Goal: Check status: Check status

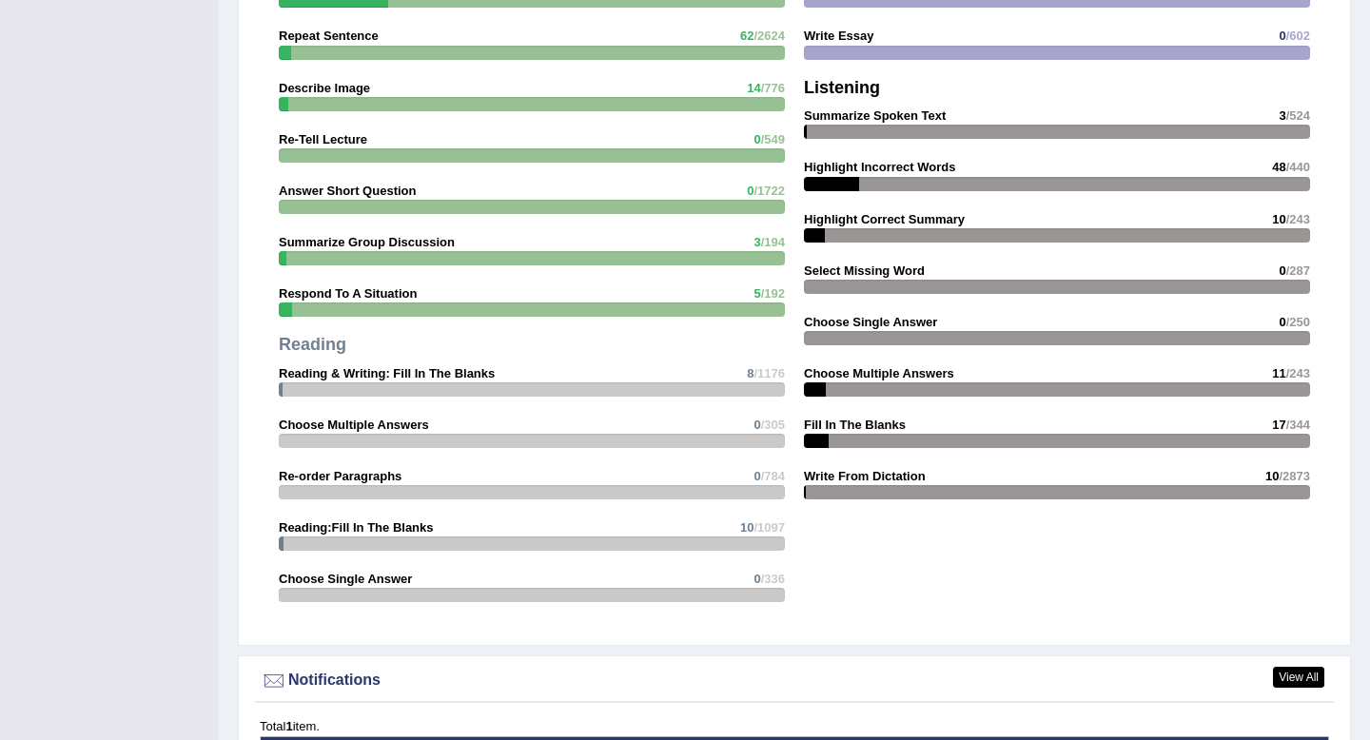
scroll to position [2170, 0]
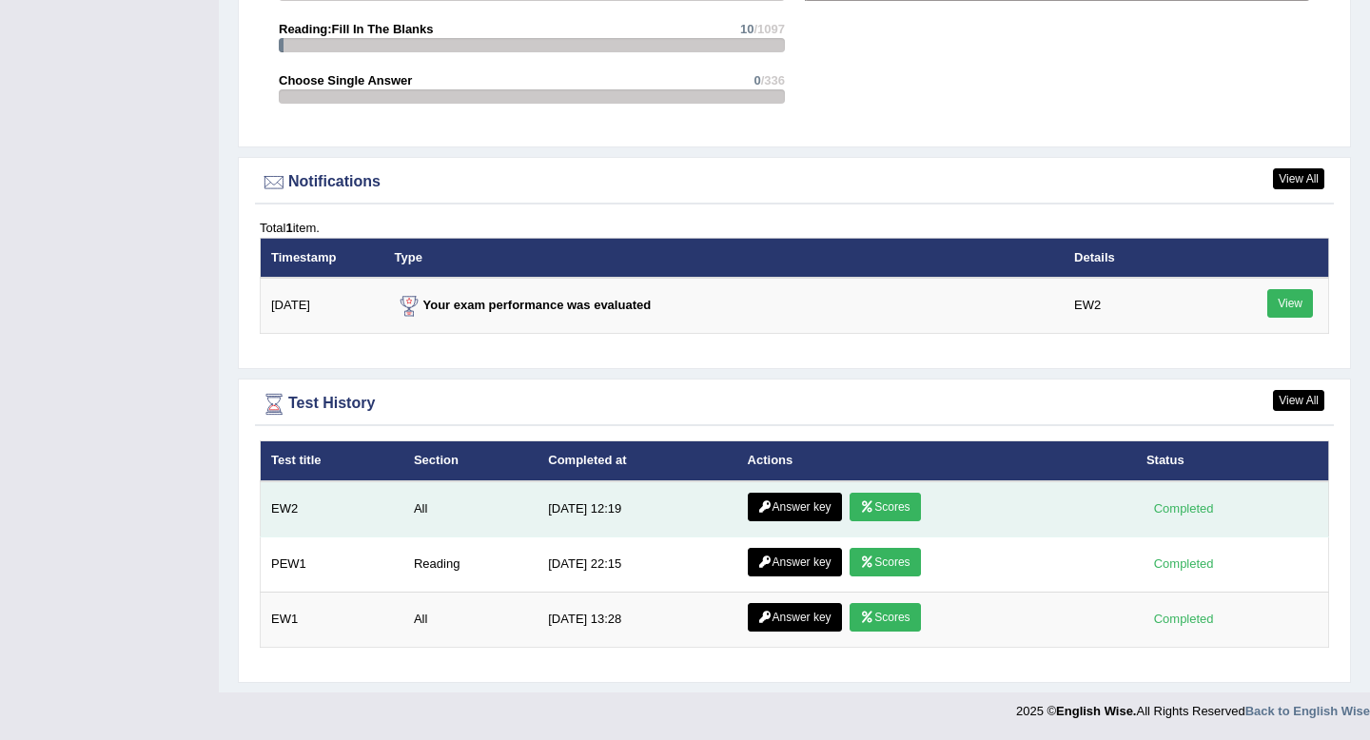
click at [885, 500] on link "Scores" at bounding box center [885, 507] width 70 height 29
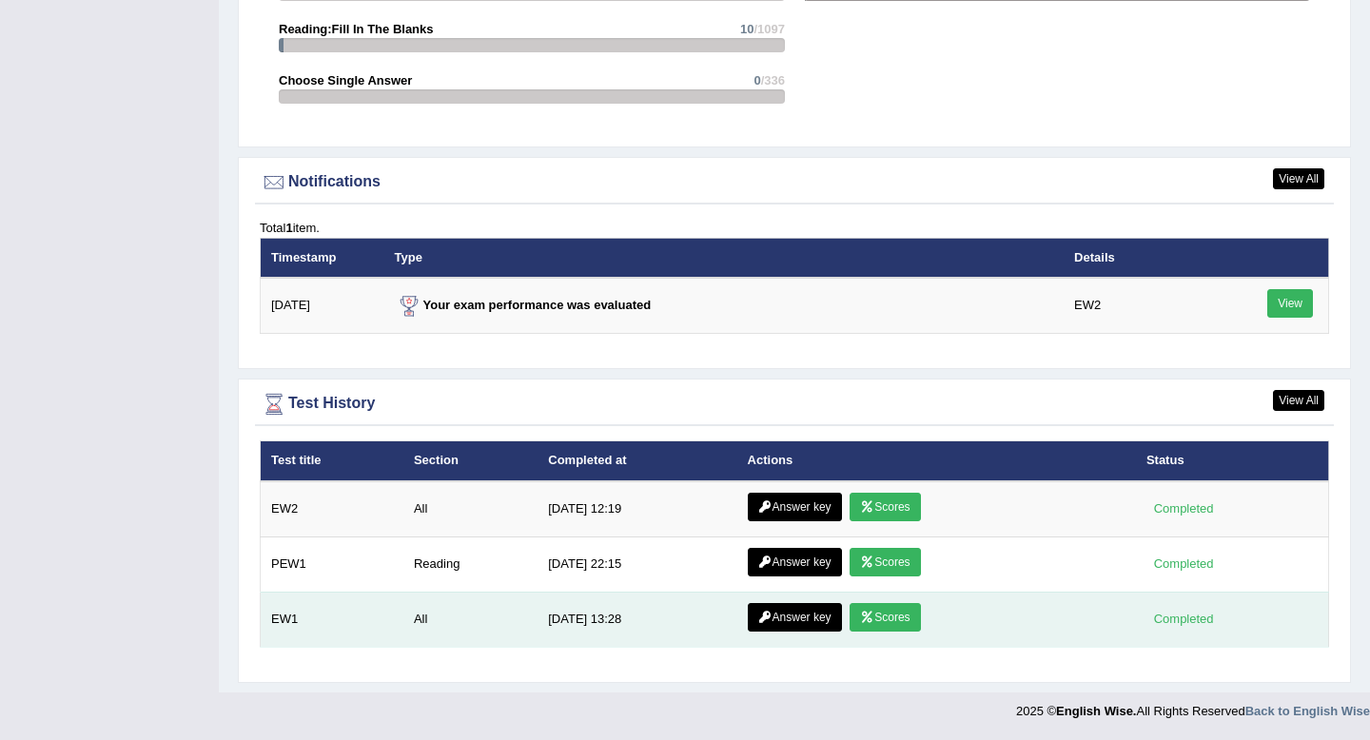
click at [875, 619] on link "Scores" at bounding box center [885, 617] width 70 height 29
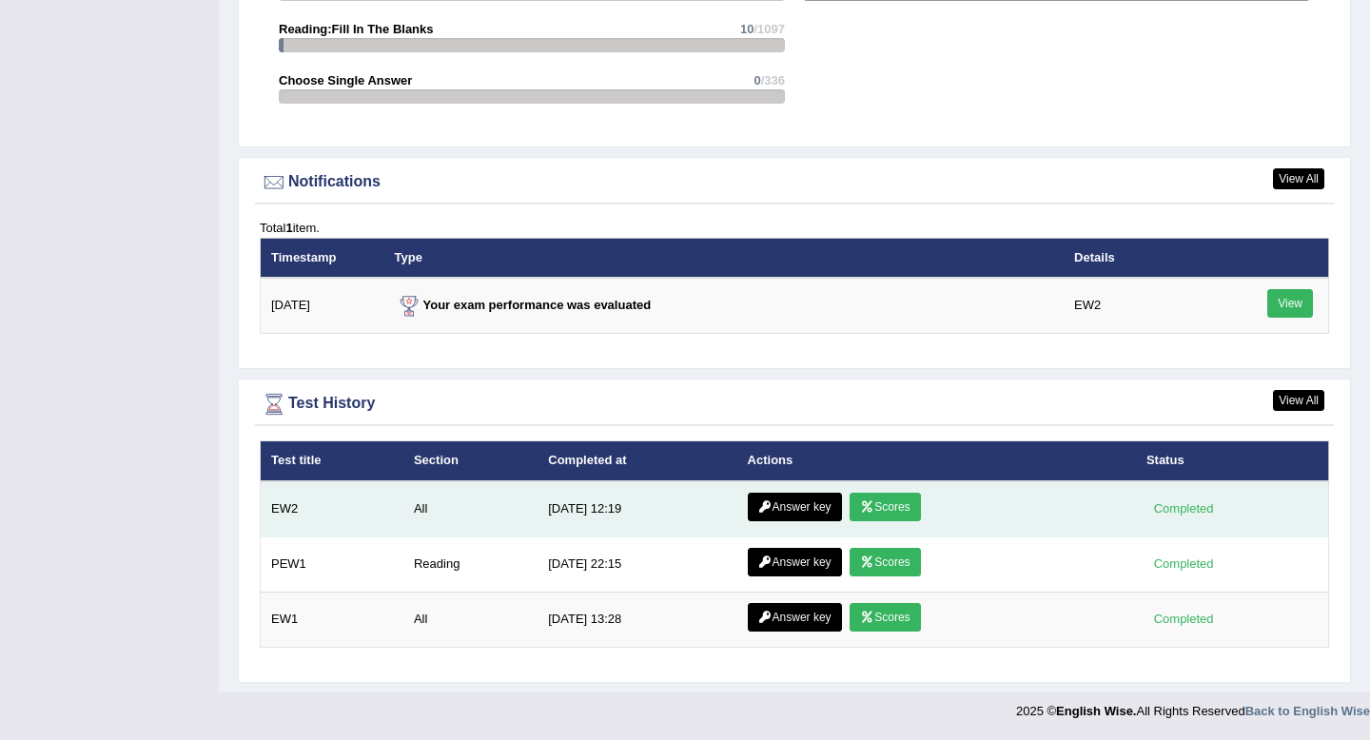
click at [786, 503] on link "Answer key" at bounding box center [795, 507] width 94 height 29
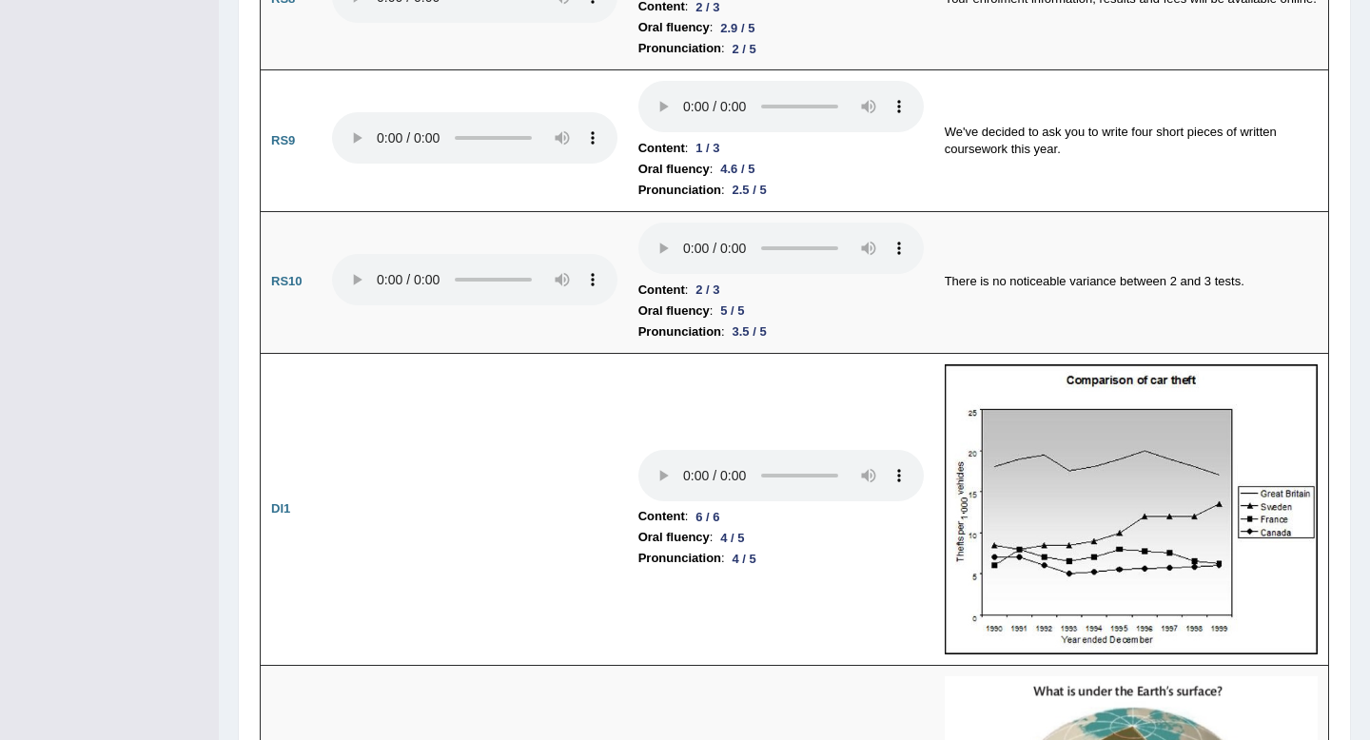
scroll to position [2340, 0]
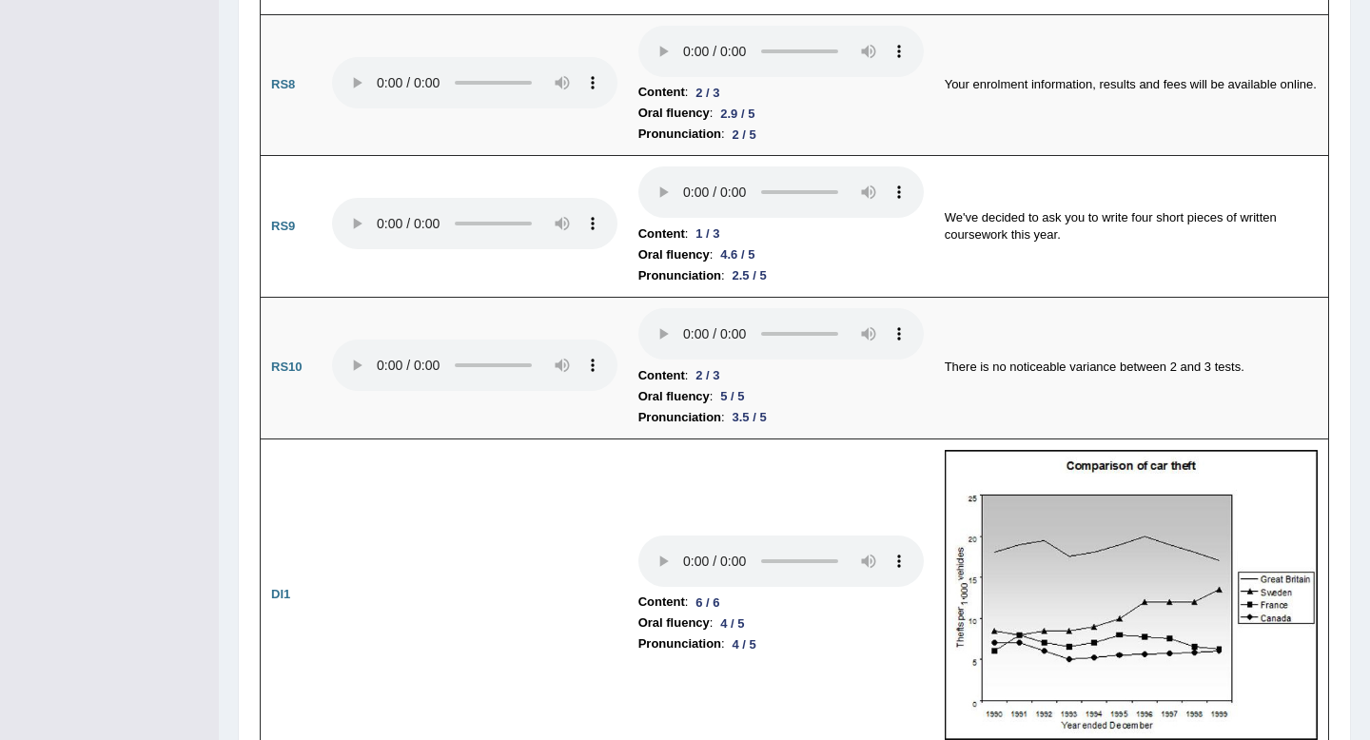
click at [1066, 384] on td "There is no noticeable variance between 2 and 3 tests." at bounding box center [1132, 368] width 395 height 142
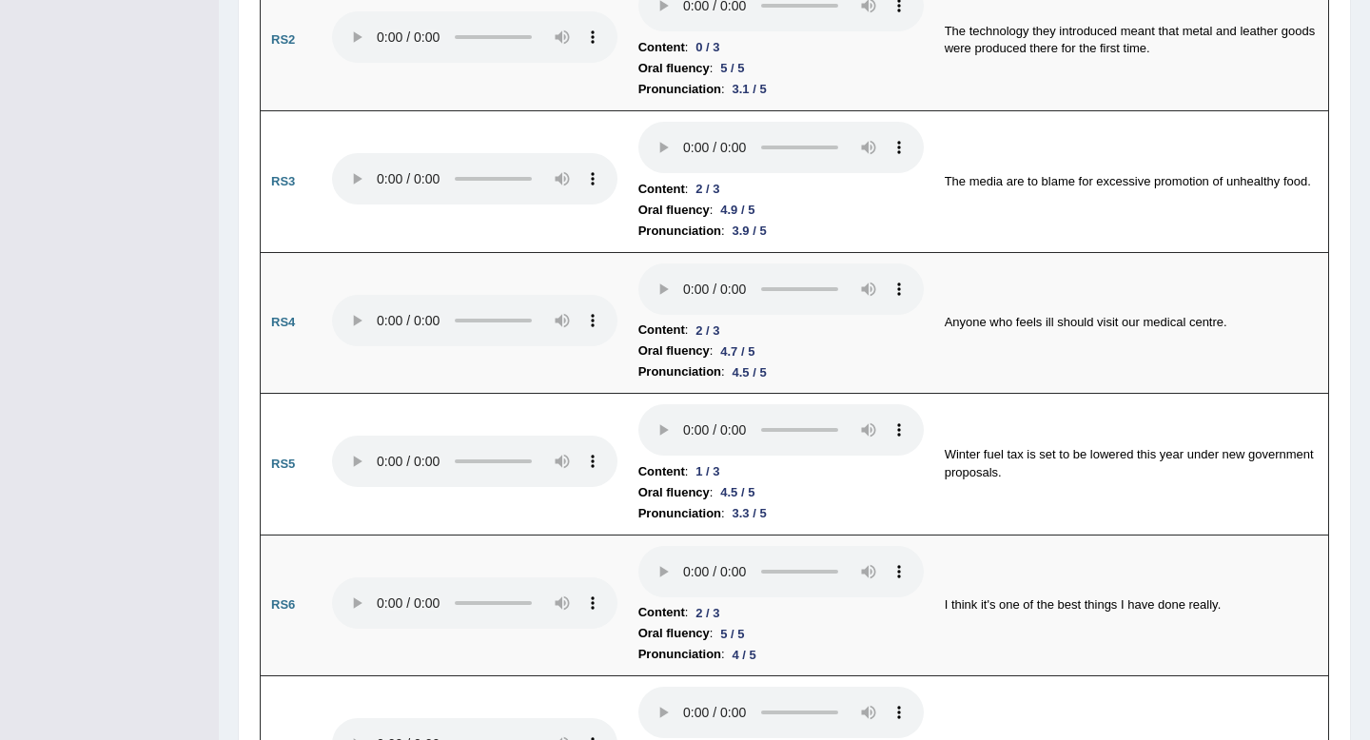
scroll to position [0, 0]
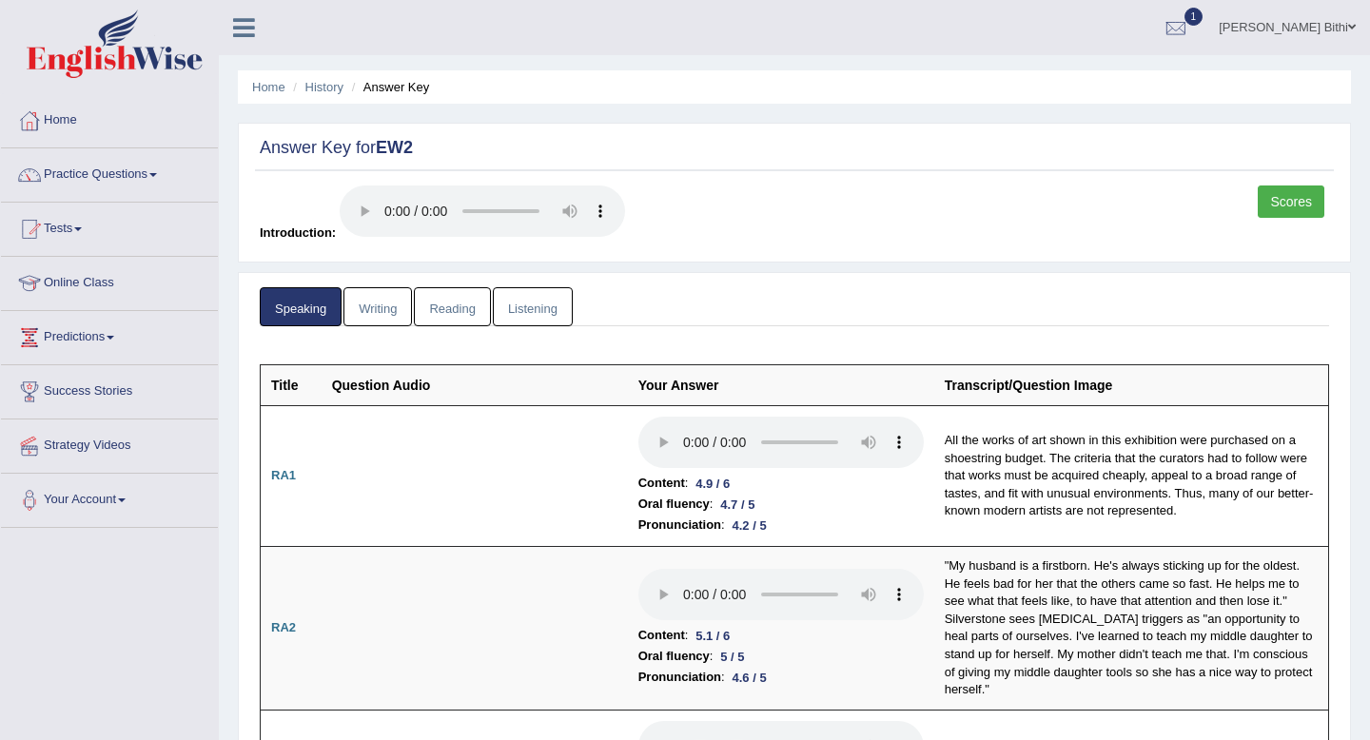
click at [377, 313] on link "Writing" at bounding box center [378, 306] width 69 height 39
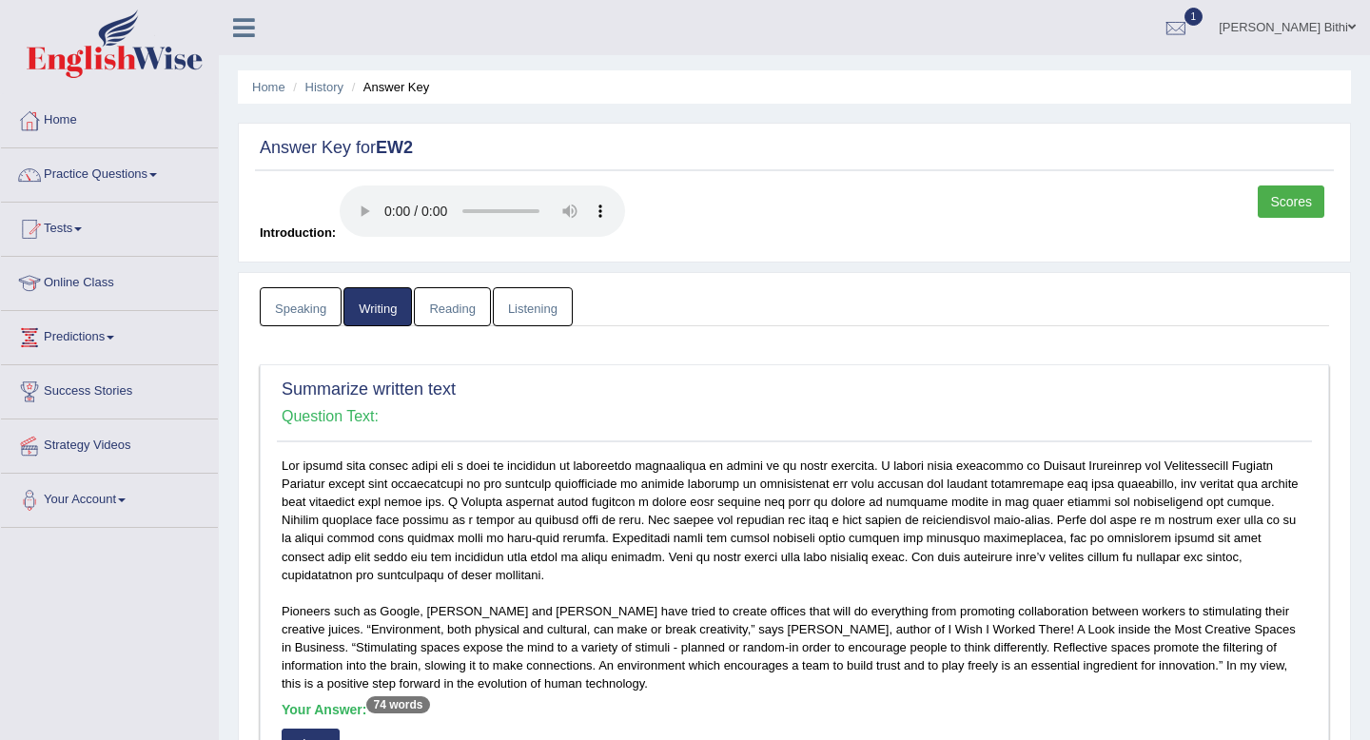
click at [464, 302] on link "Reading" at bounding box center [452, 306] width 76 height 39
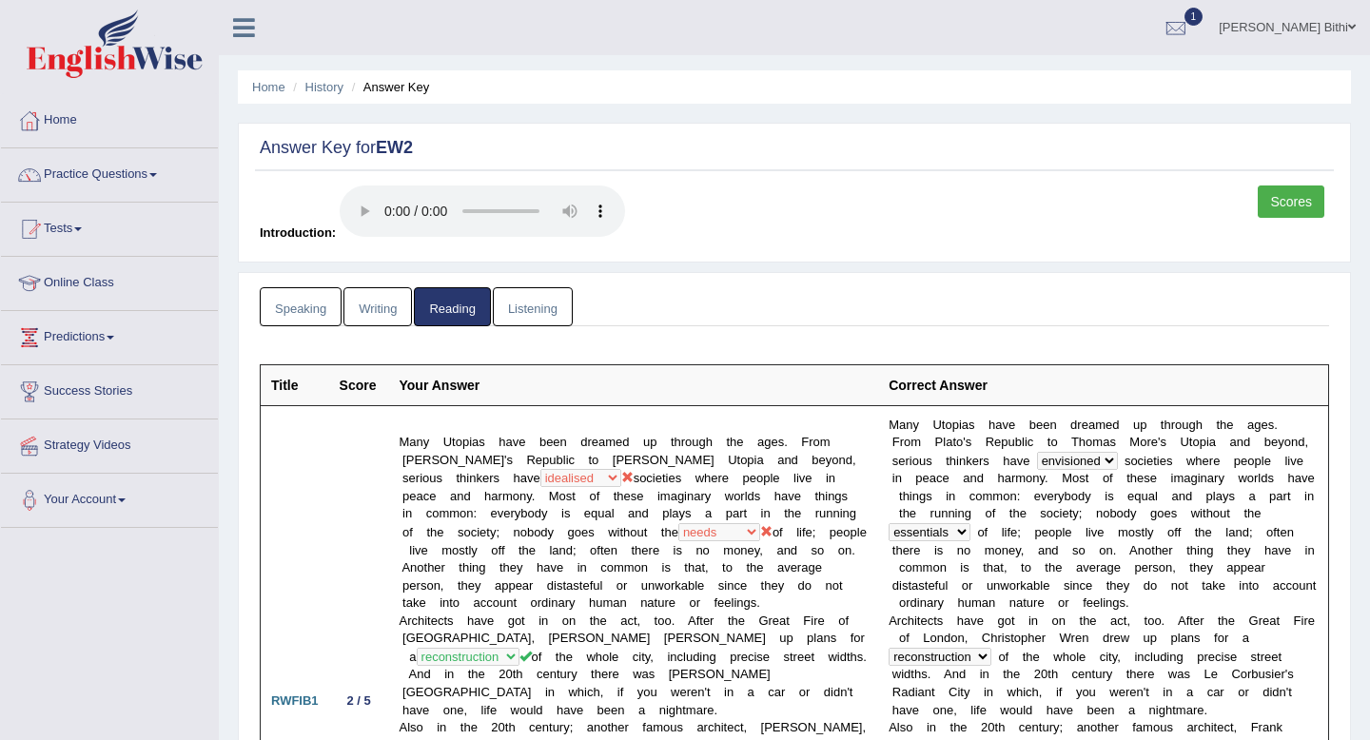
click at [545, 316] on link "Listening" at bounding box center [533, 306] width 80 height 39
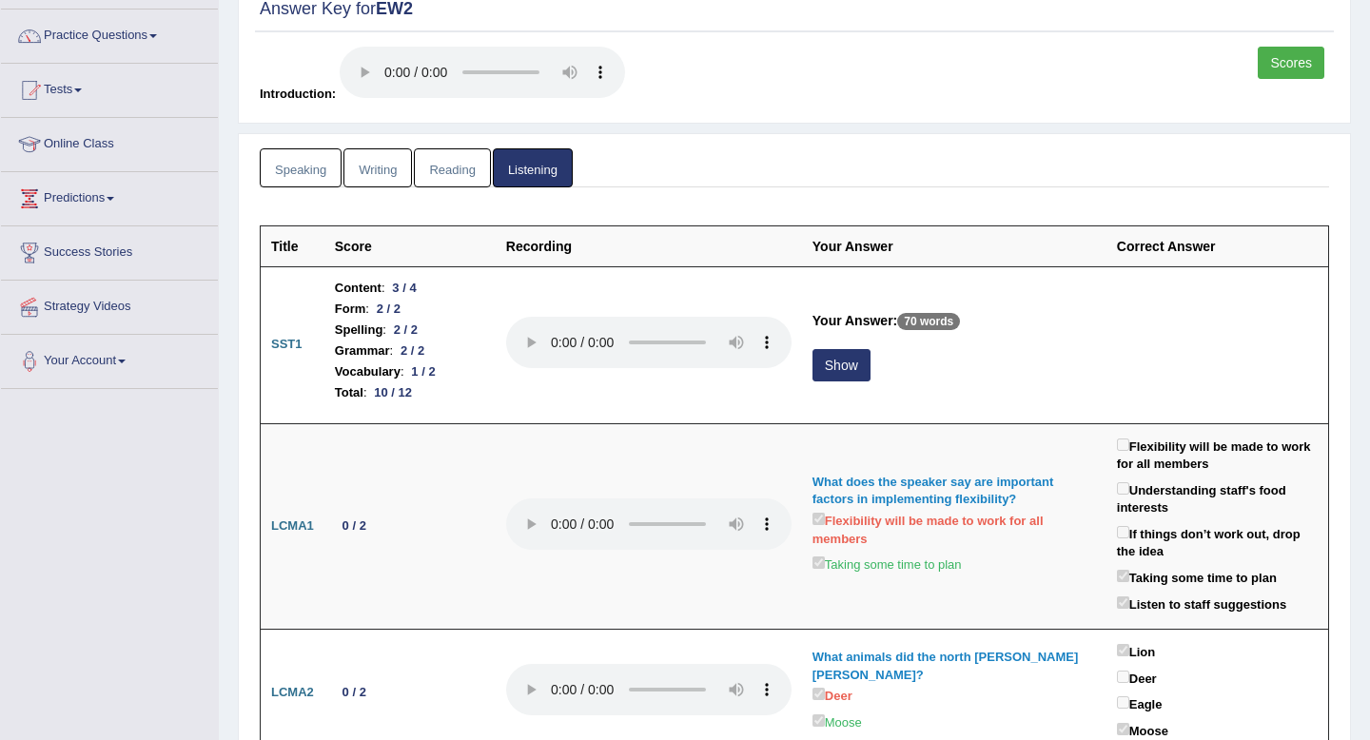
scroll to position [173, 0]
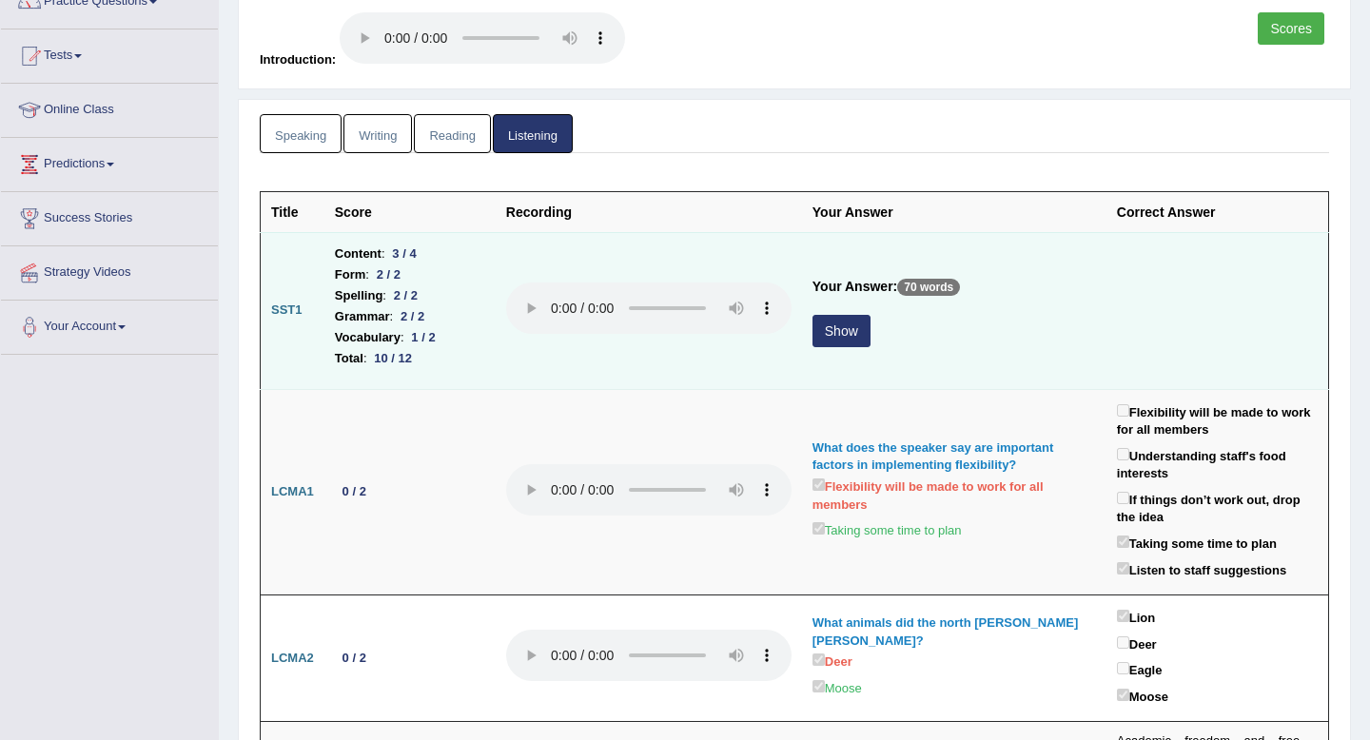
click at [823, 338] on button "Show" at bounding box center [842, 331] width 58 height 32
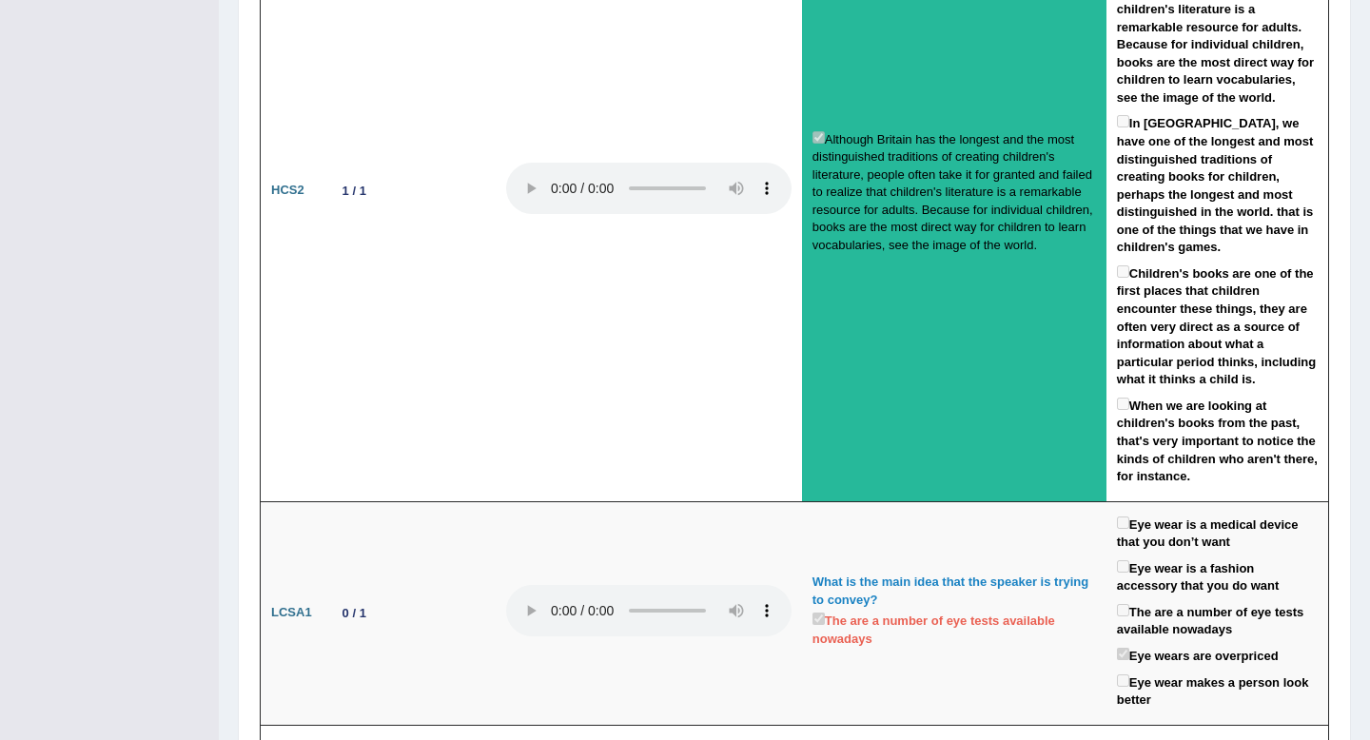
scroll to position [3312, 0]
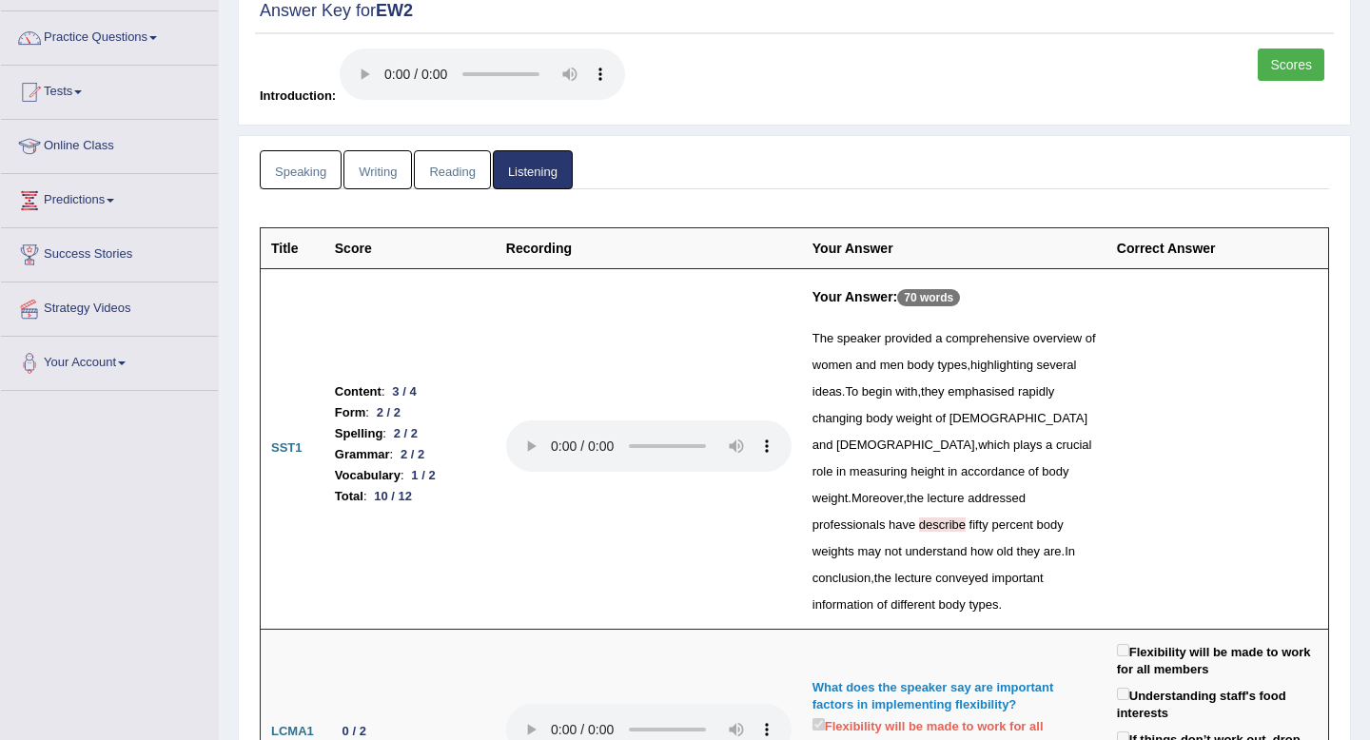
scroll to position [0, 0]
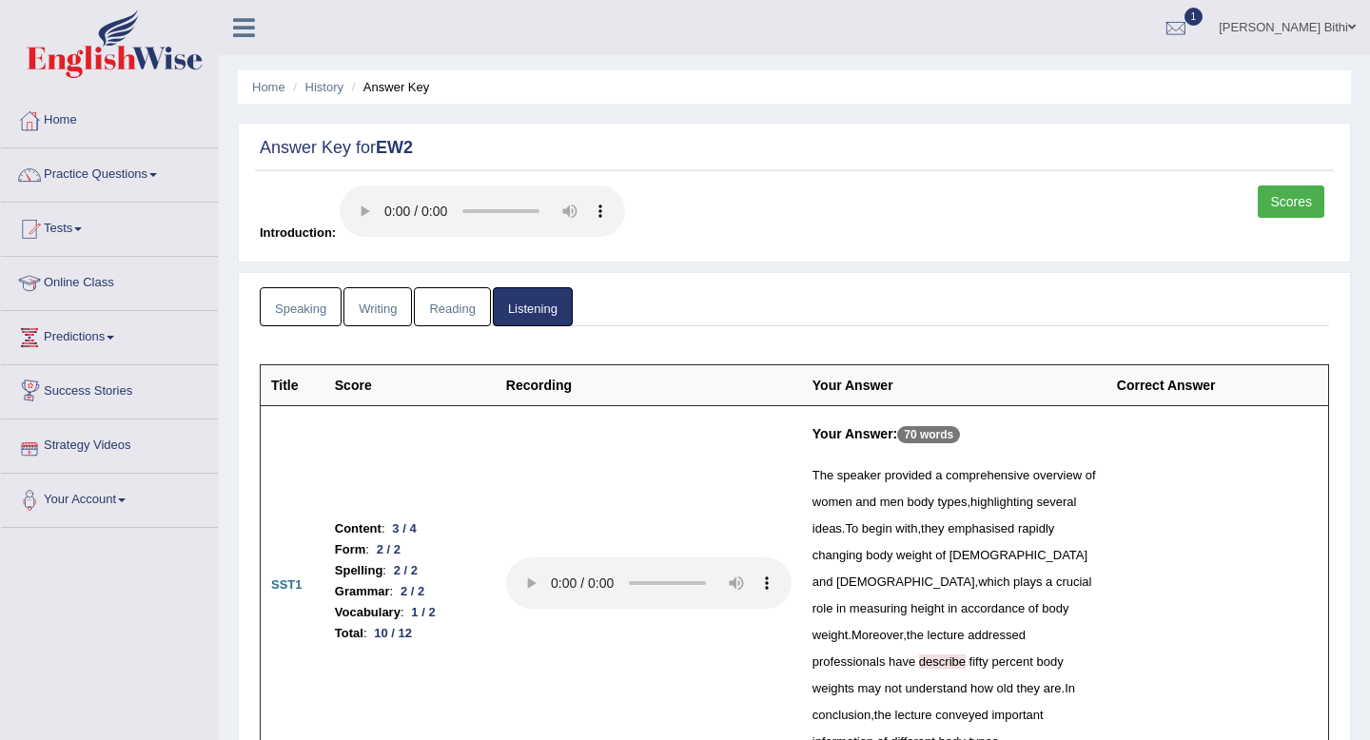
click at [301, 321] on link "Speaking" at bounding box center [301, 306] width 82 height 39
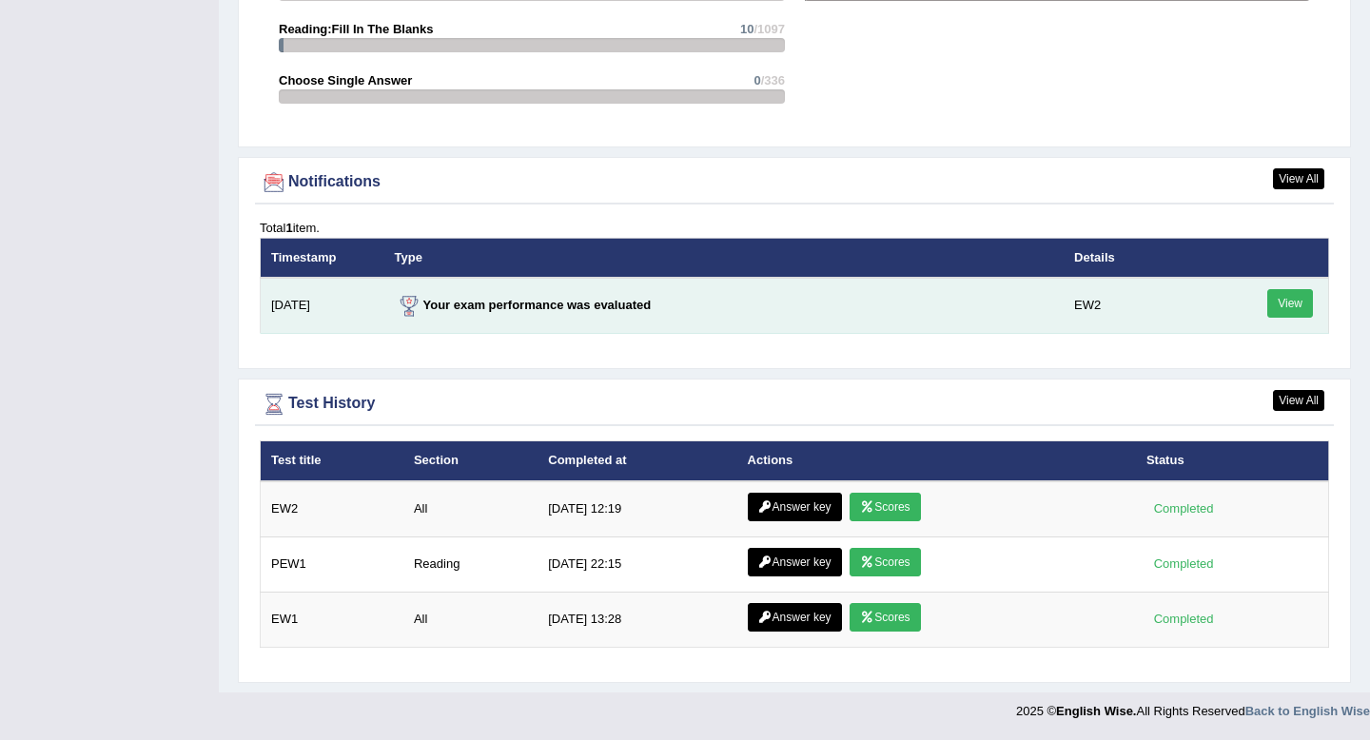
click at [1282, 303] on link "View" at bounding box center [1291, 303] width 46 height 29
